Goal: Task Accomplishment & Management: Manage account settings

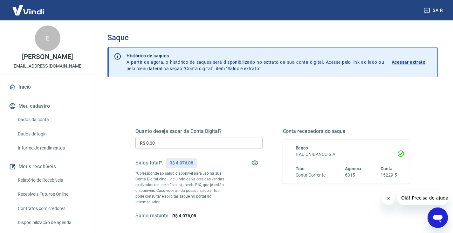
click at [182, 140] on input "R$ 0,00" at bounding box center [199, 143] width 127 height 12
click at [242, 143] on input "R$ 0,00" at bounding box center [199, 143] width 127 height 12
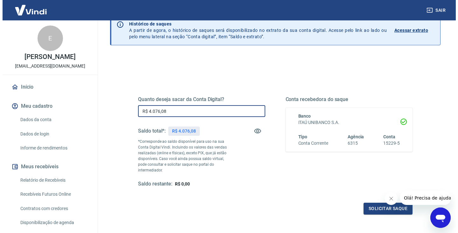
scroll to position [64, 0]
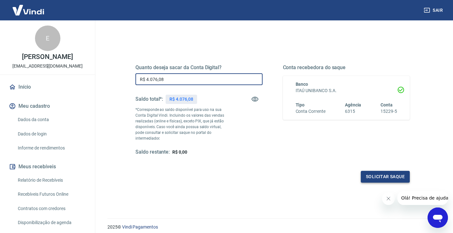
type input "R$ 4.076,08"
click at [395, 171] on button "Solicitar saque" at bounding box center [385, 177] width 49 height 12
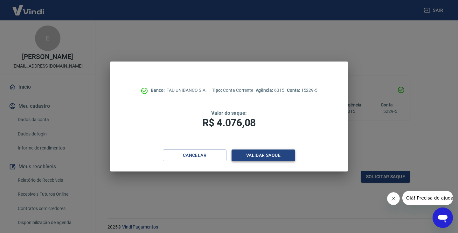
click at [255, 157] on button "Validar saque" at bounding box center [264, 155] width 64 height 12
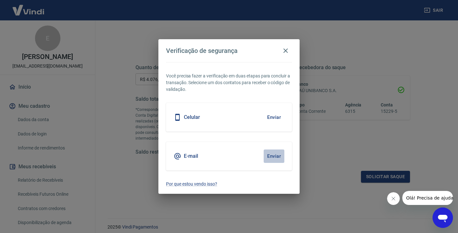
click at [270, 157] on button "Enviar" at bounding box center [274, 155] width 21 height 13
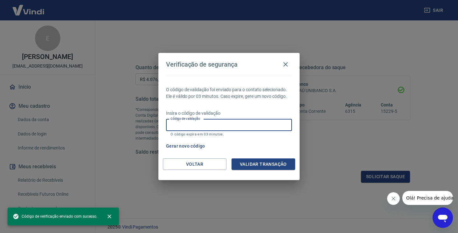
click at [218, 120] on input "Código de validação" at bounding box center [229, 125] width 126 height 12
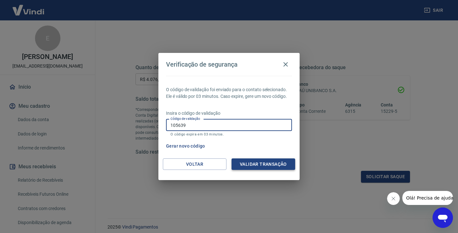
type input "105639"
click at [248, 165] on button "Validar transação" at bounding box center [264, 164] width 64 height 12
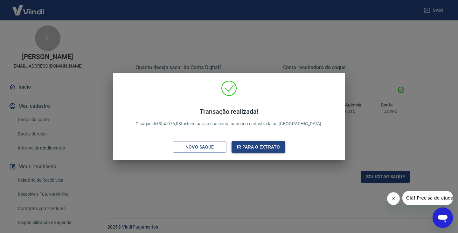
click at [245, 145] on button "Ir para o extrato" at bounding box center [259, 147] width 54 height 12
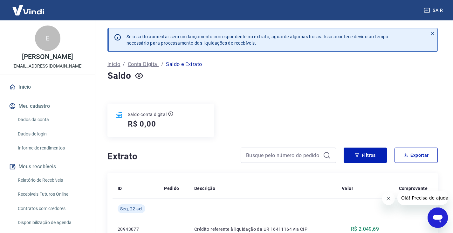
click at [437, 10] on button "Sair" at bounding box center [434, 10] width 23 height 12
